Goal: Information Seeking & Learning: Learn about a topic

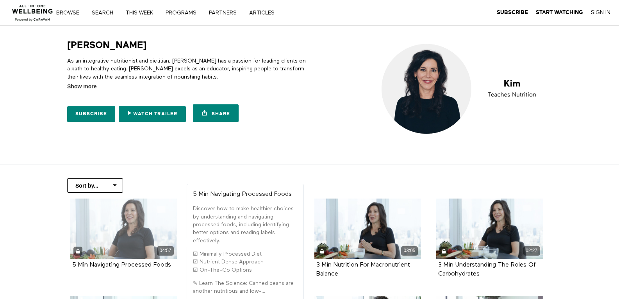
click at [132, 227] on div "04:57" at bounding box center [123, 228] width 107 height 60
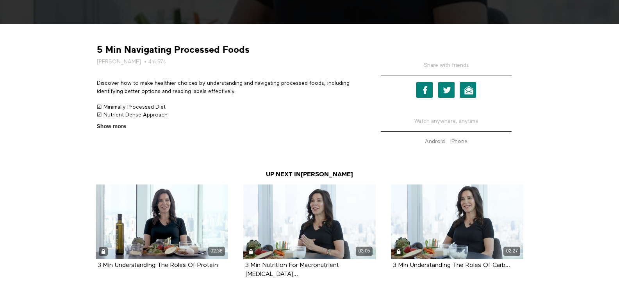
scroll to position [274, 0]
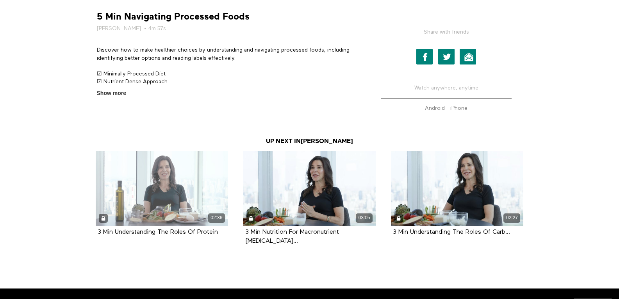
click at [189, 181] on div "02:36" at bounding box center [162, 188] width 132 height 75
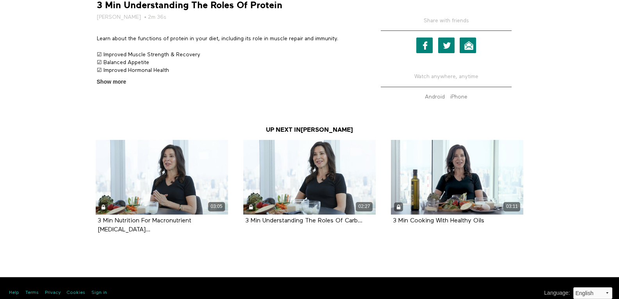
scroll to position [286, 0]
